Goal: Navigation & Orientation: Find specific page/section

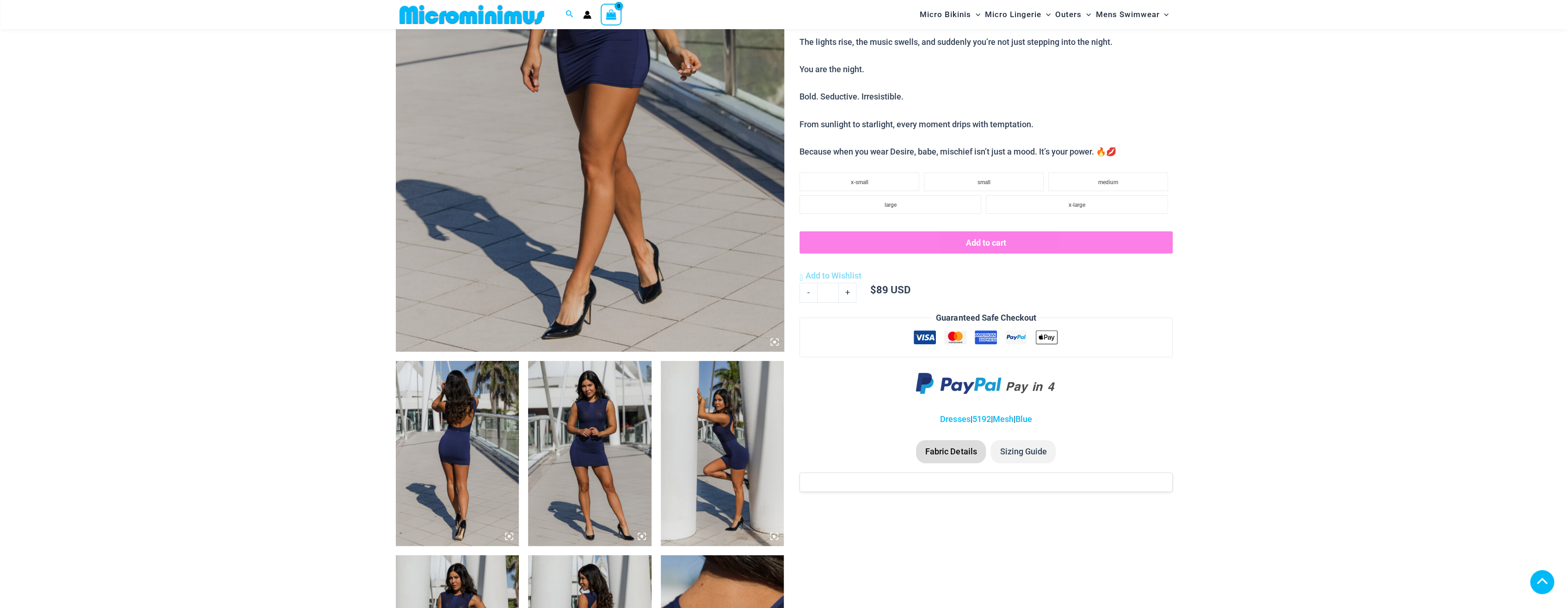
scroll to position [2730, 0]
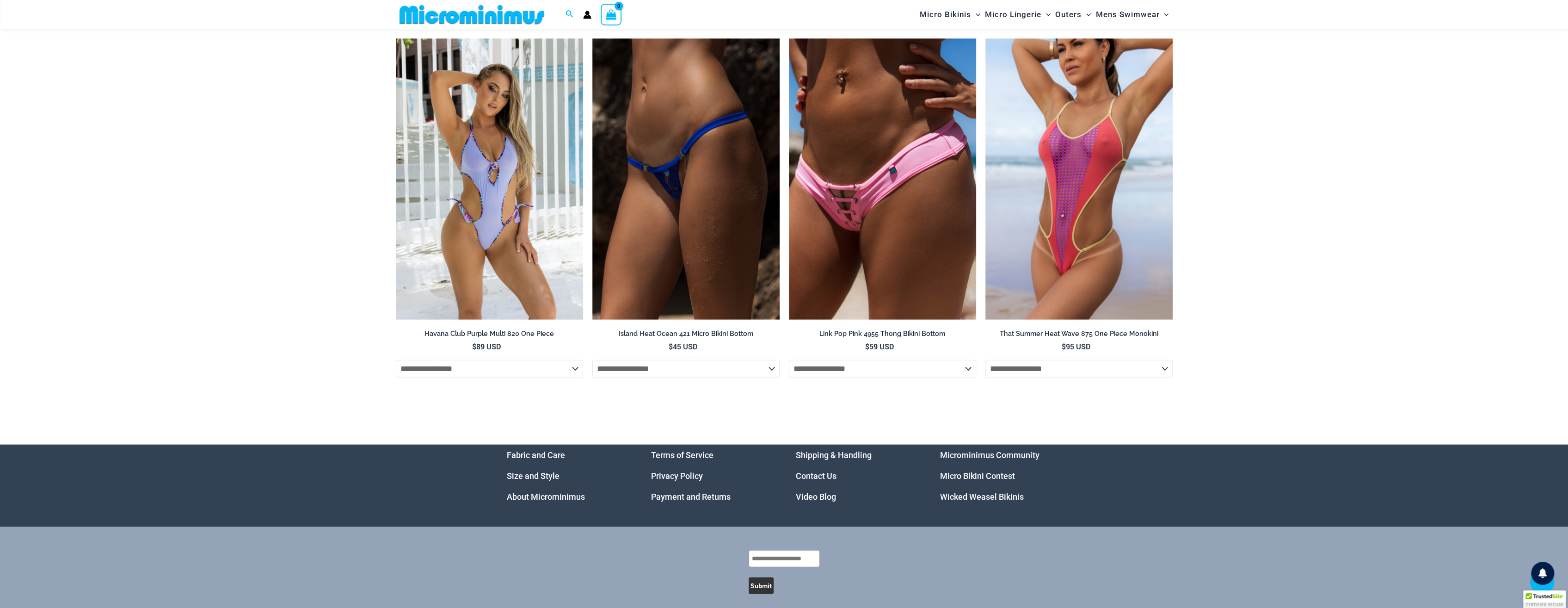
click at [987, 481] on link "Micro Bikini Contest" at bounding box center [977, 476] width 75 height 10
